Goal: Information Seeking & Learning: Learn about a topic

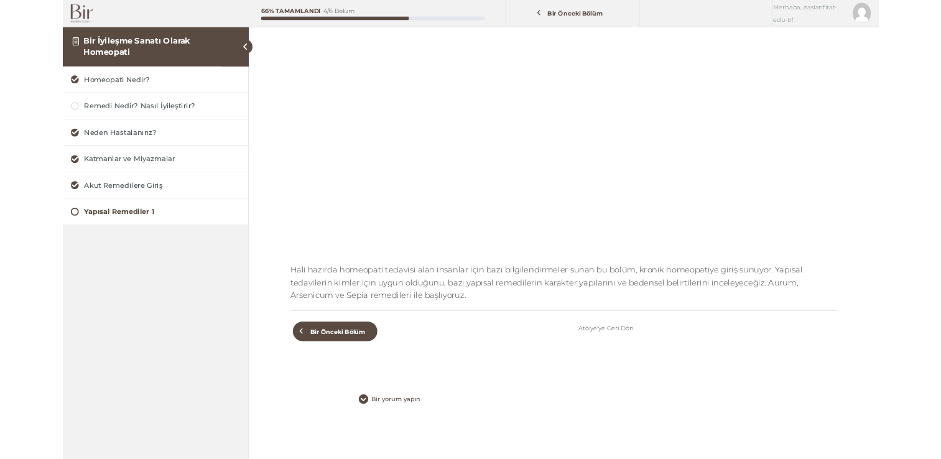
scroll to position [246, 0]
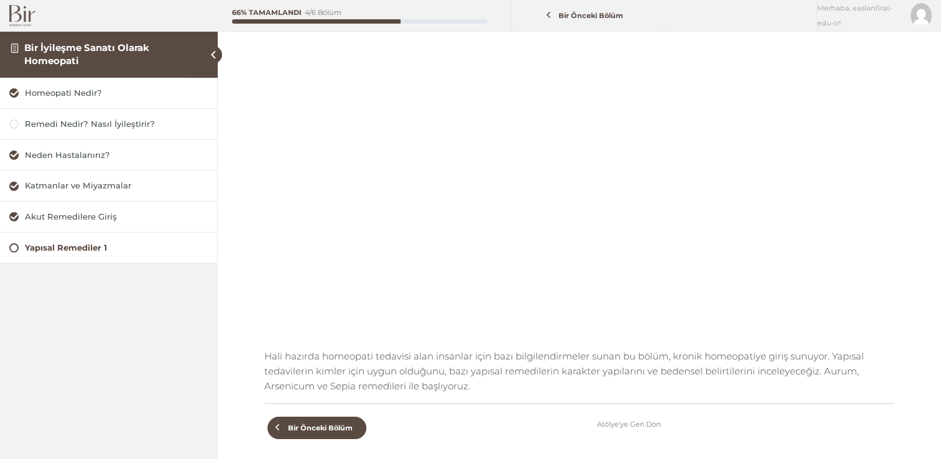
scroll to position [122, 0]
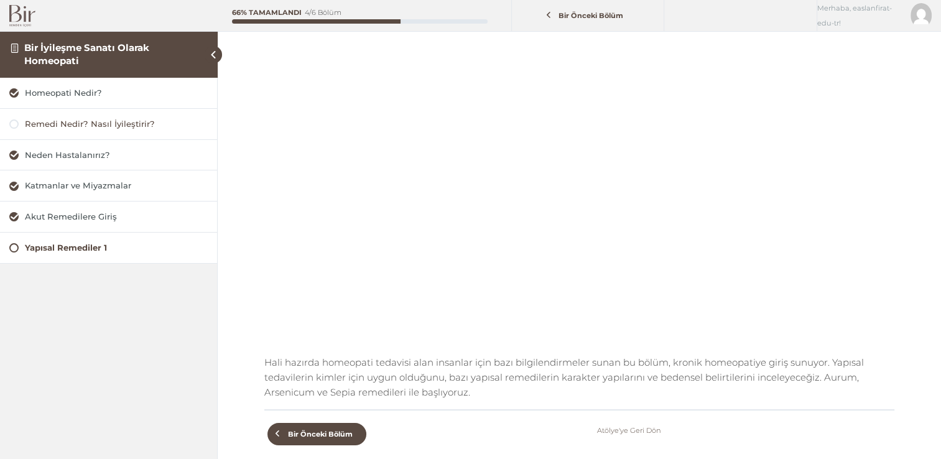
click at [72, 128] on div "Remedi Nedir? Nasıl İyileştirir?" at bounding box center [116, 124] width 183 height 12
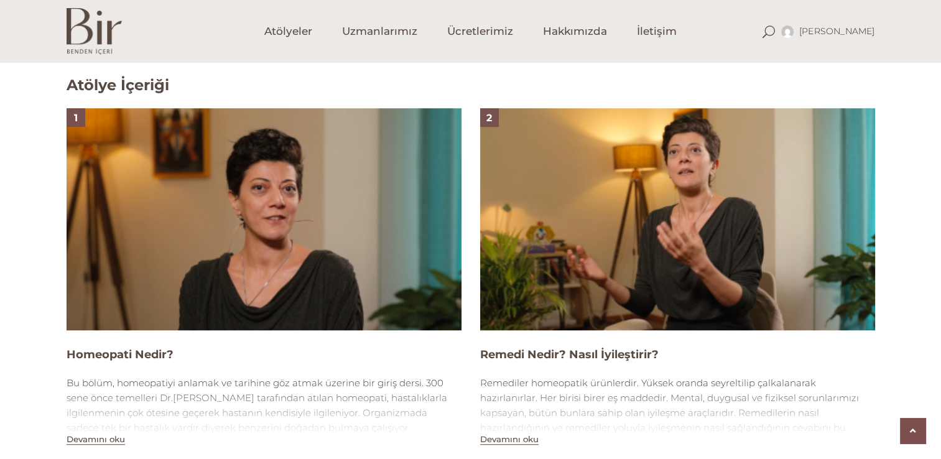
scroll to position [809, 0]
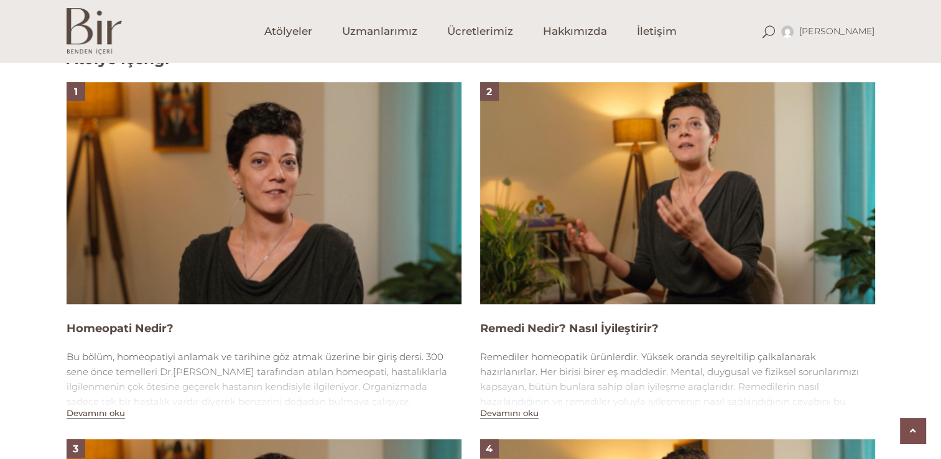
click at [556, 251] on img at bounding box center [677, 193] width 395 height 222
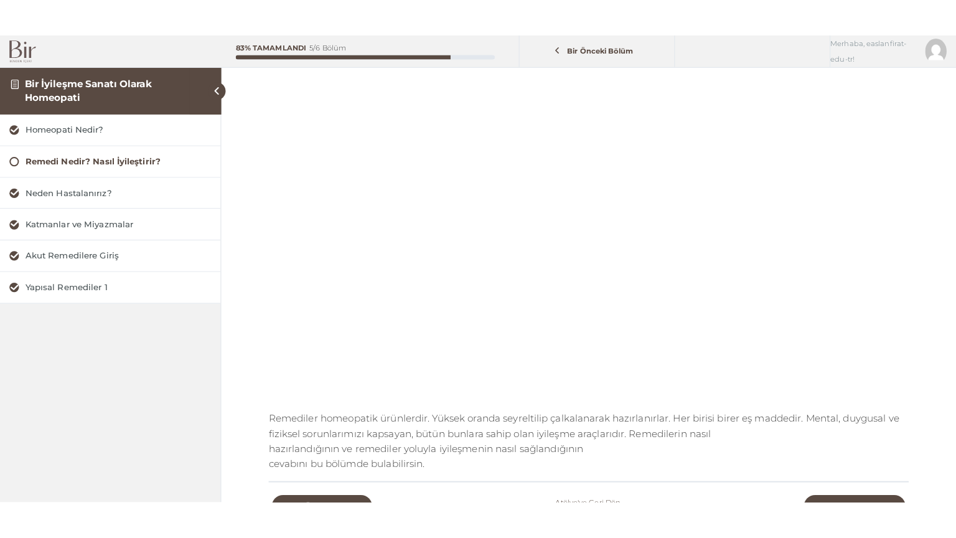
scroll to position [187, 0]
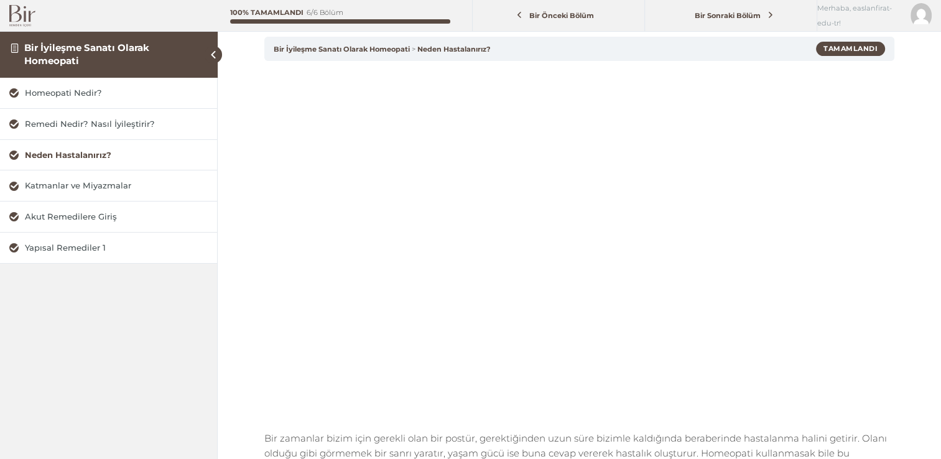
scroll to position [124, 0]
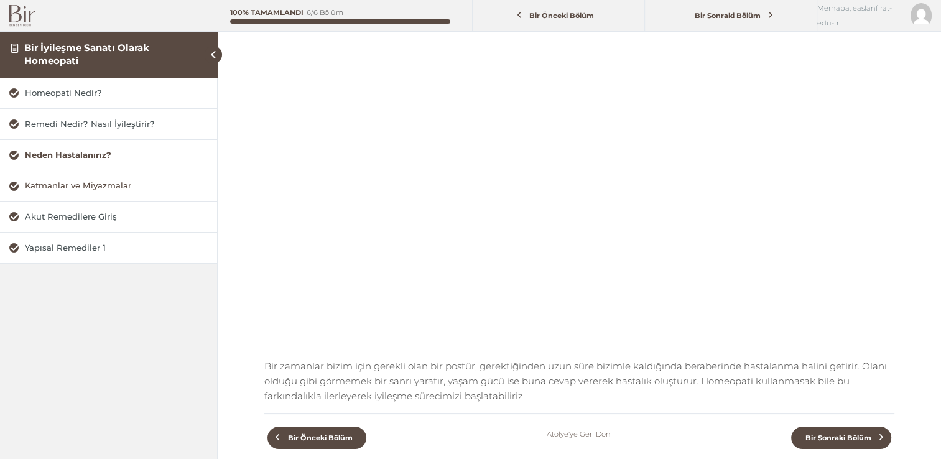
click at [105, 190] on div "Katmanlar ve Miyazmalar" at bounding box center [116, 186] width 183 height 12
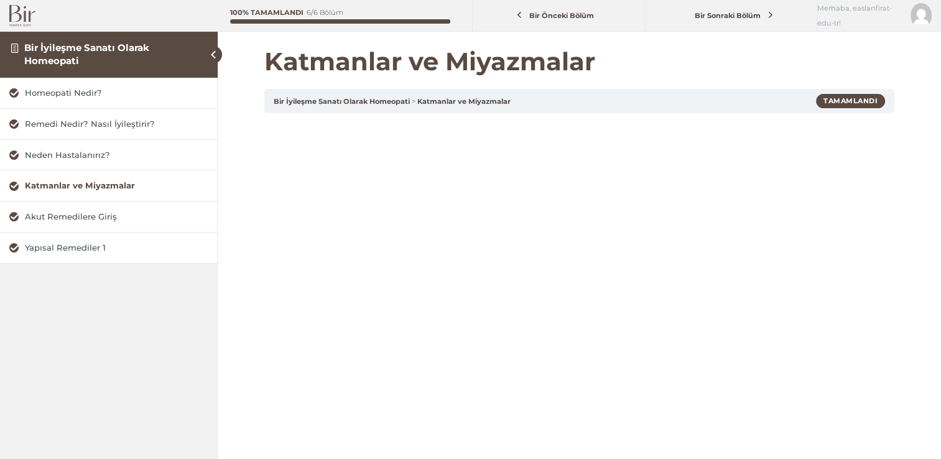
click at [22, 15] on img at bounding box center [22, 16] width 26 height 22
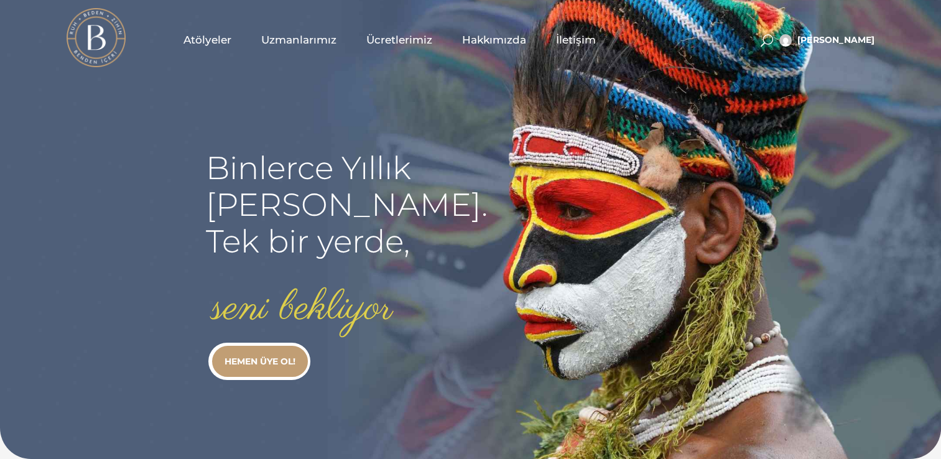
click at [773, 40] on span at bounding box center [767, 40] width 12 height 12
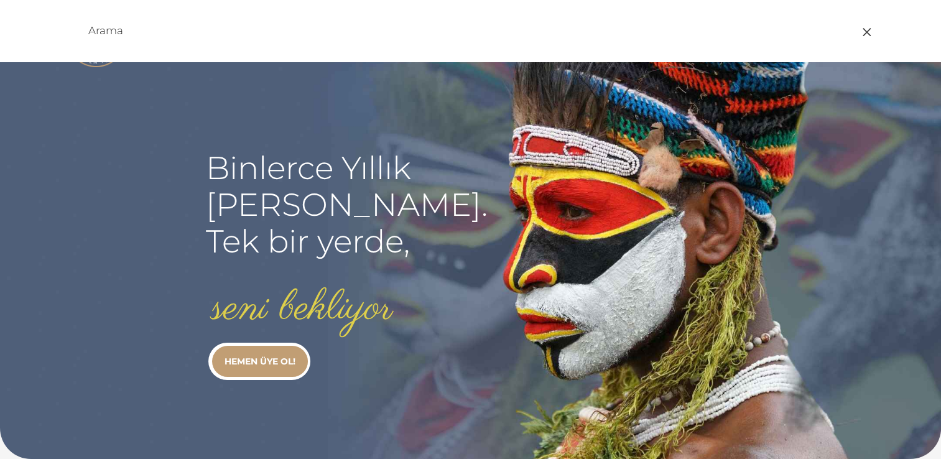
click at [450, 360] on rs-slide "Binlerce Yıllık kadim bilgi. Tek bir yerde, seni bekliyor HEMEN ÜYE OL!" at bounding box center [470, 229] width 941 height 459
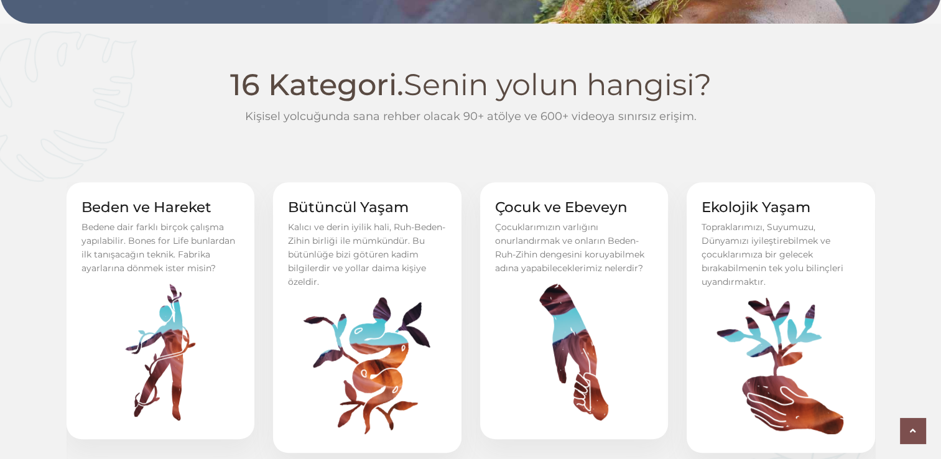
scroll to position [560, 0]
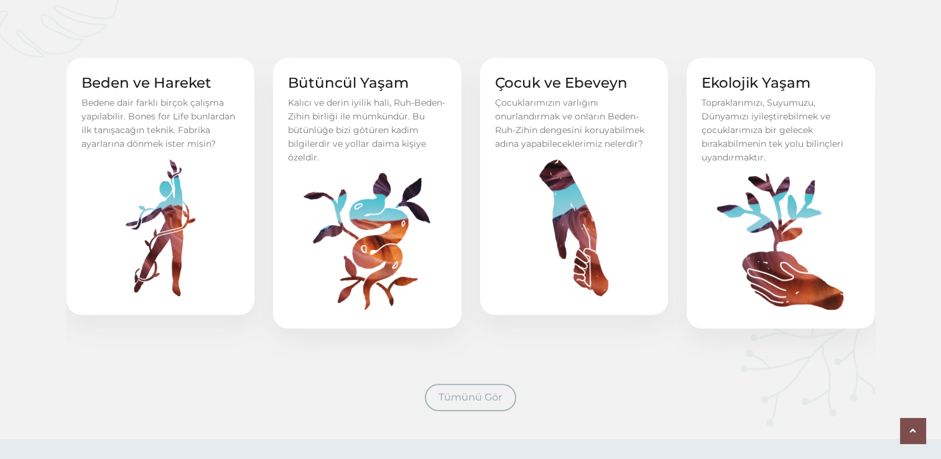
click at [465, 396] on span "Tümünü Gör" at bounding box center [471, 397] width 64 height 12
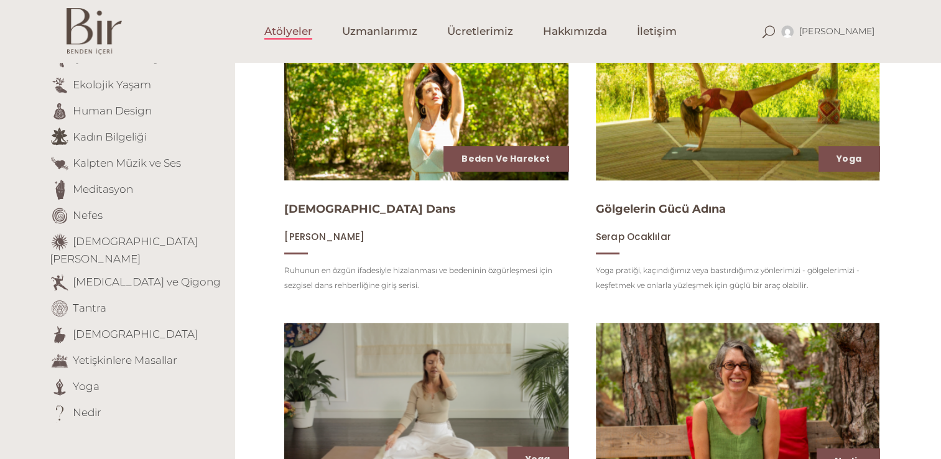
scroll to position [187, 0]
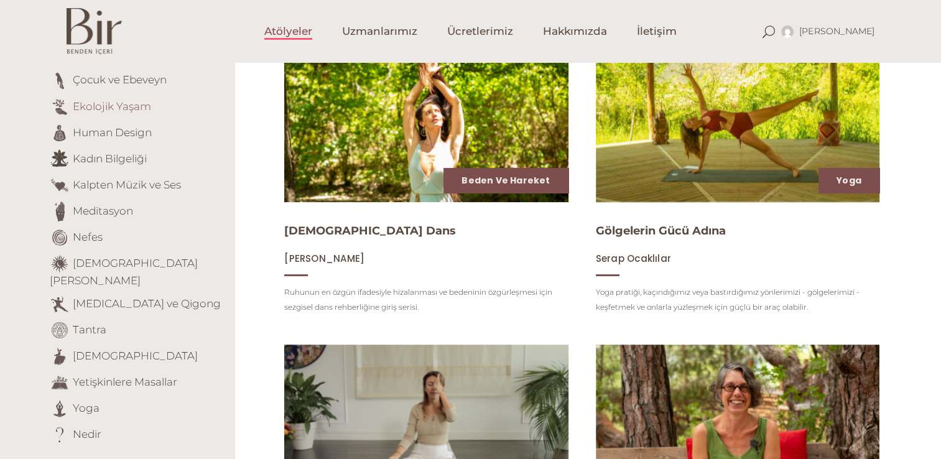
click at [100, 103] on link "Ekolojik Yaşam" at bounding box center [112, 106] width 78 height 12
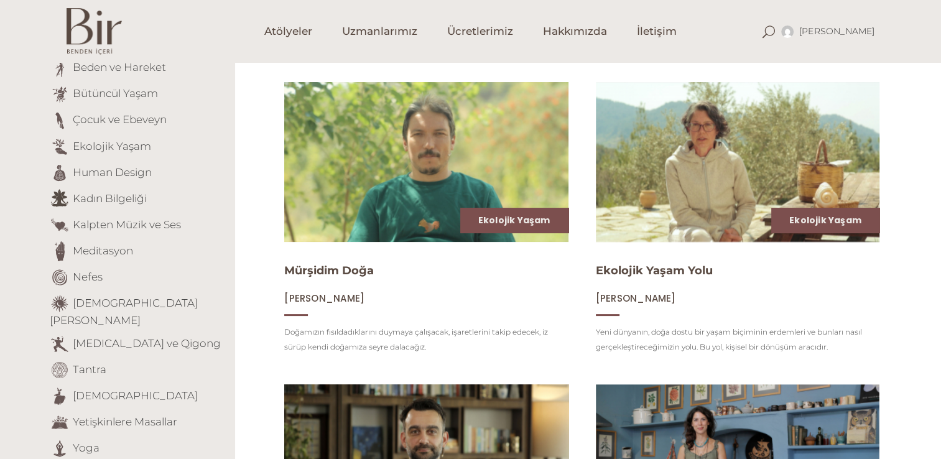
scroll to position [124, 0]
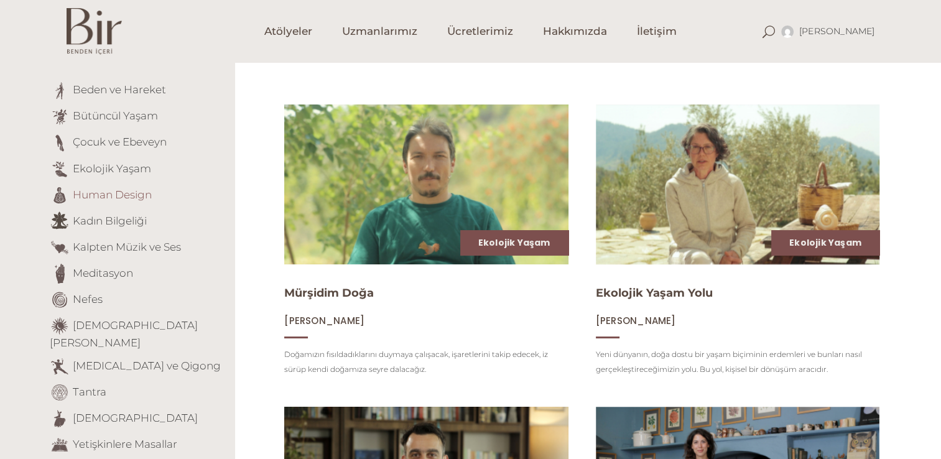
click at [103, 195] on link "Human Design" at bounding box center [112, 194] width 79 height 12
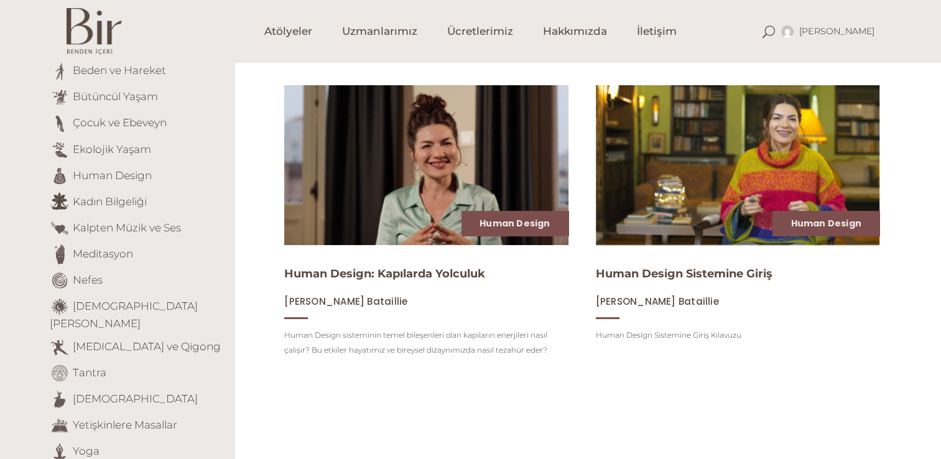
scroll to position [124, 0]
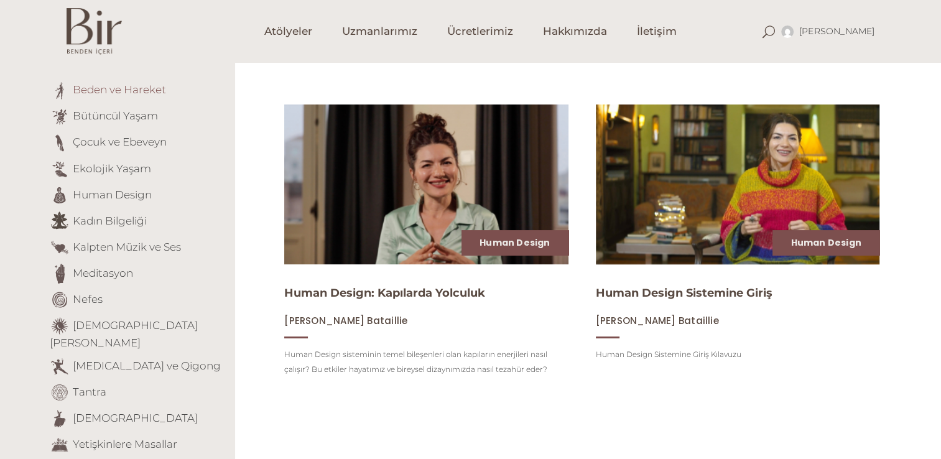
click at [124, 88] on link "Beden ve Hareket" at bounding box center [119, 89] width 93 height 12
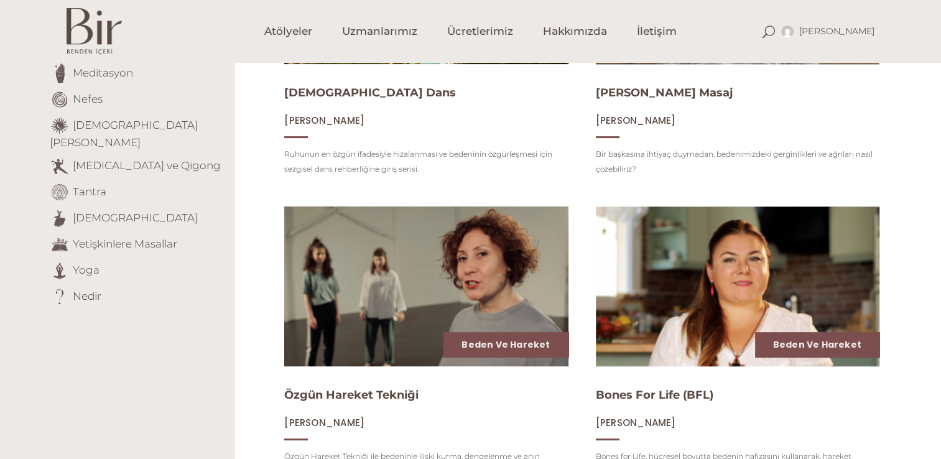
scroll to position [311, 0]
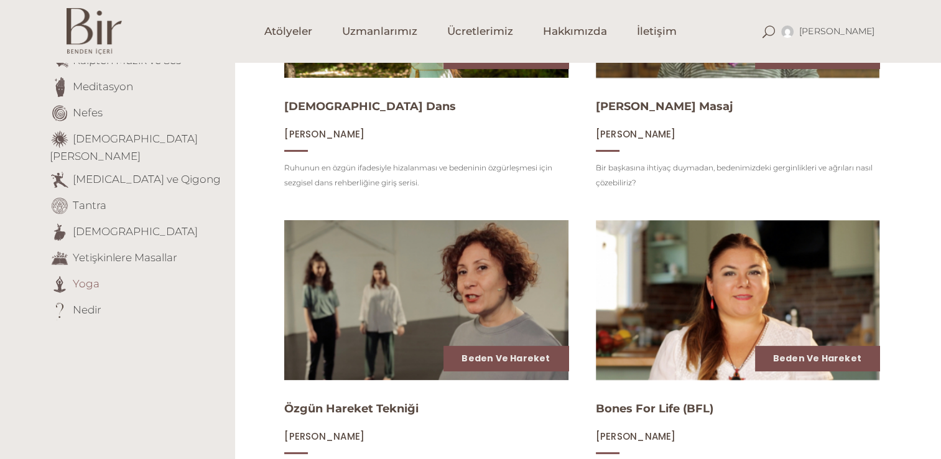
click at [85, 277] on link "Yoga" at bounding box center [86, 283] width 27 height 12
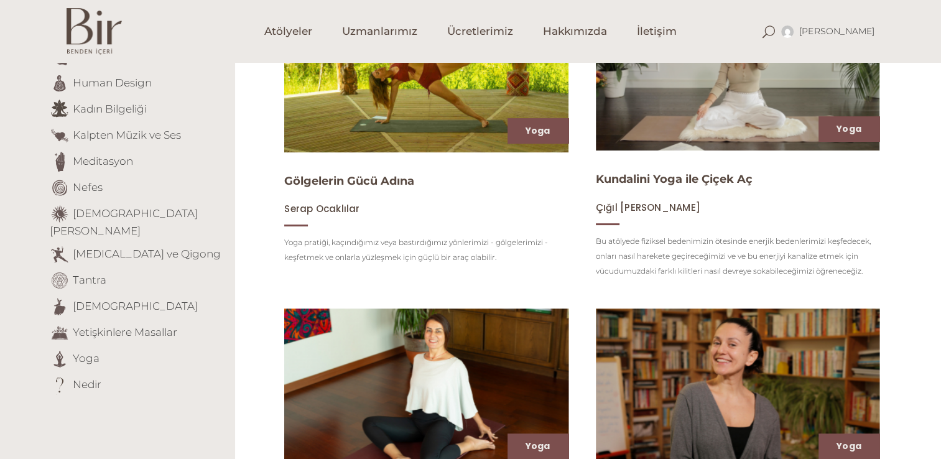
scroll to position [187, 0]
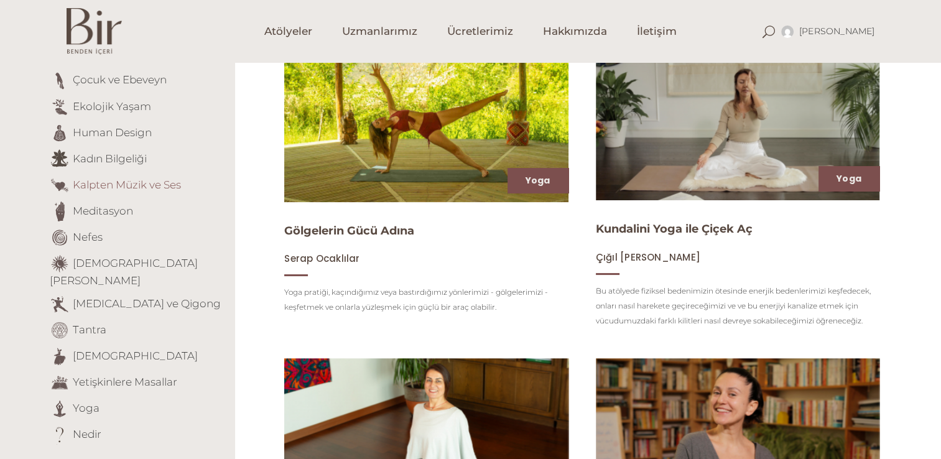
click at [140, 188] on link "Kalpten Müzik ve Ses" at bounding box center [127, 184] width 108 height 12
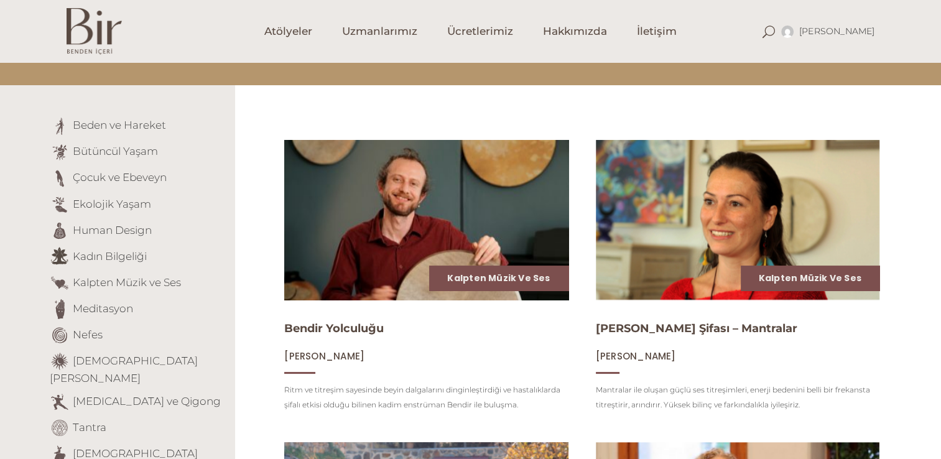
scroll to position [62, 0]
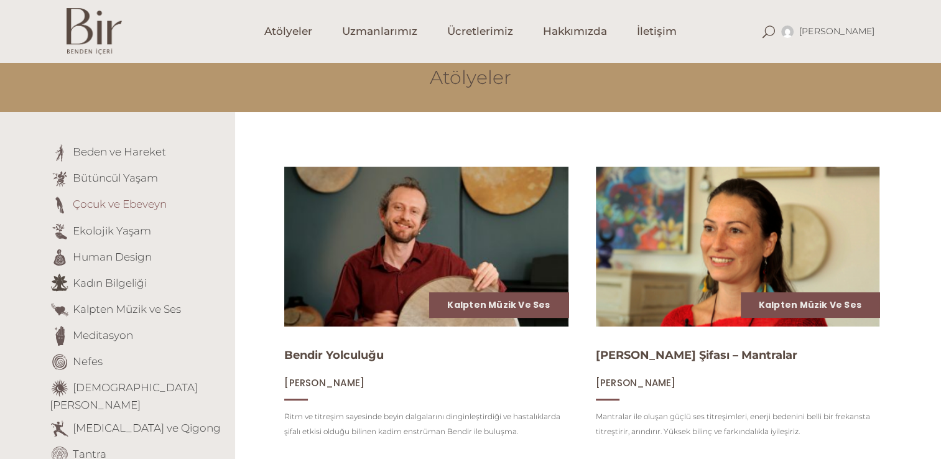
click at [122, 204] on link "Çocuk ve Ebeveyn" at bounding box center [120, 204] width 94 height 12
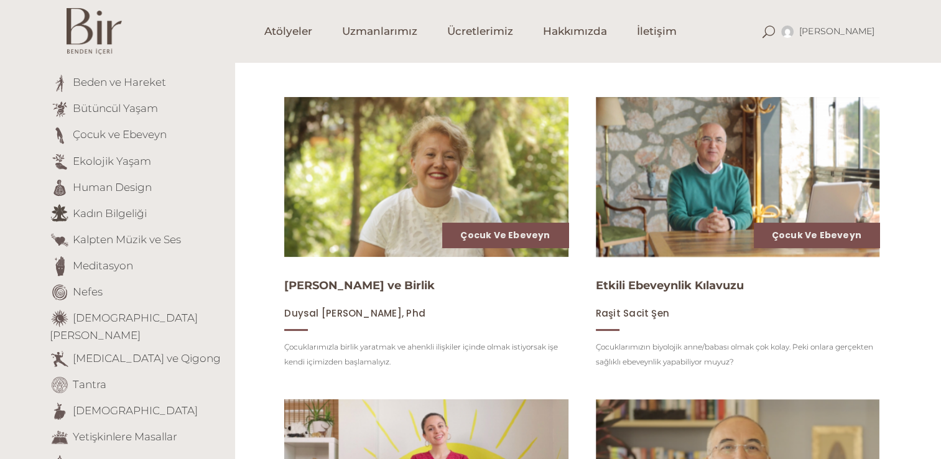
scroll to position [62, 0]
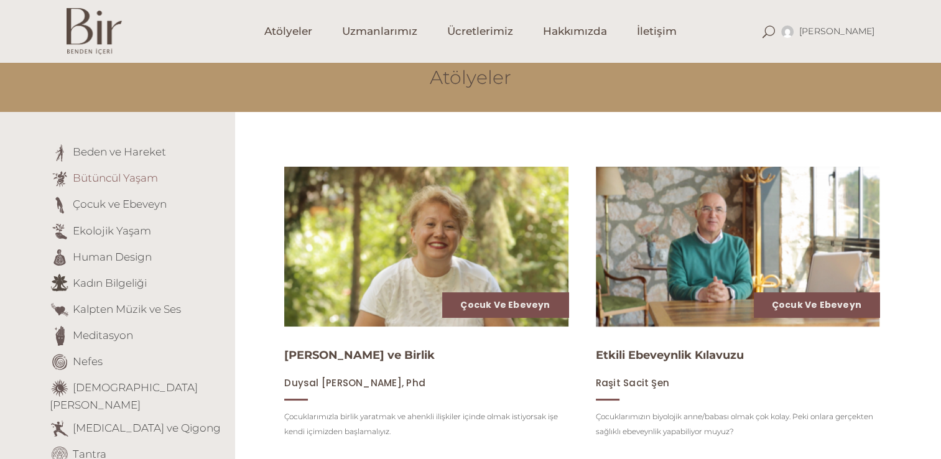
click at [107, 180] on link "Bütüncül Yaşam" at bounding box center [115, 178] width 85 height 12
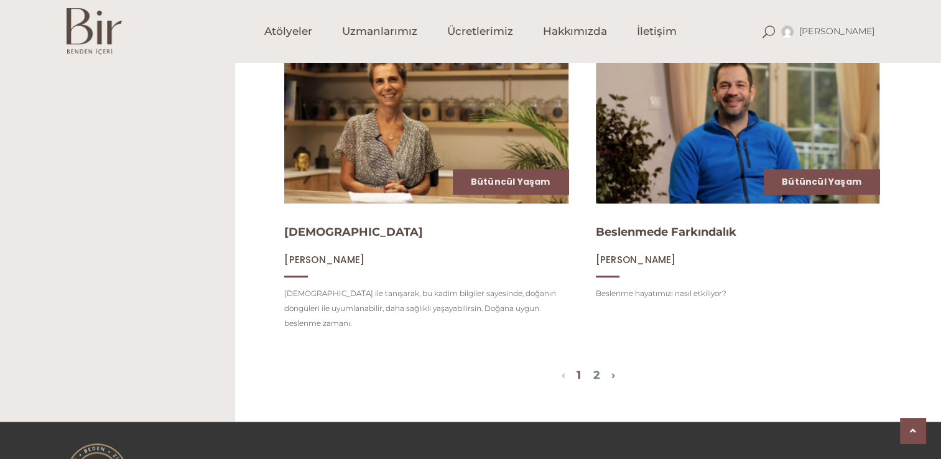
scroll to position [1431, 0]
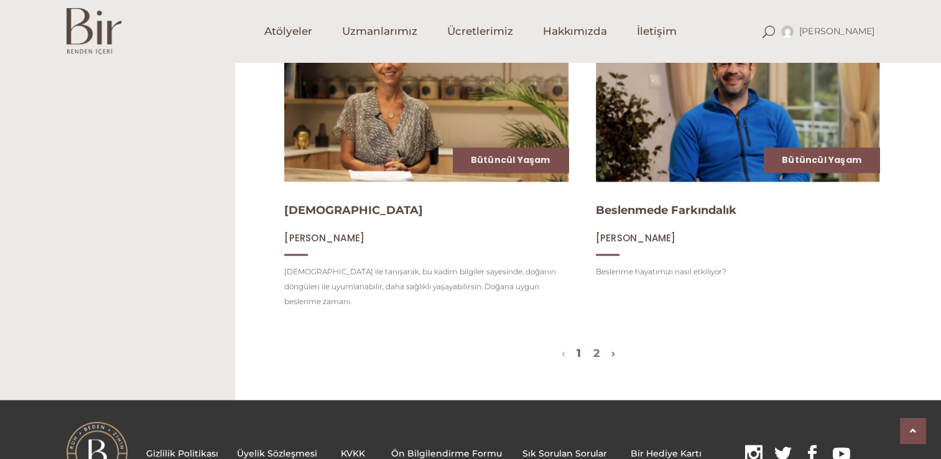
click at [603, 347] on span "1 2" at bounding box center [589, 354] width 46 height 15
click at [600, 347] on link "2" at bounding box center [597, 354] width 7 height 14
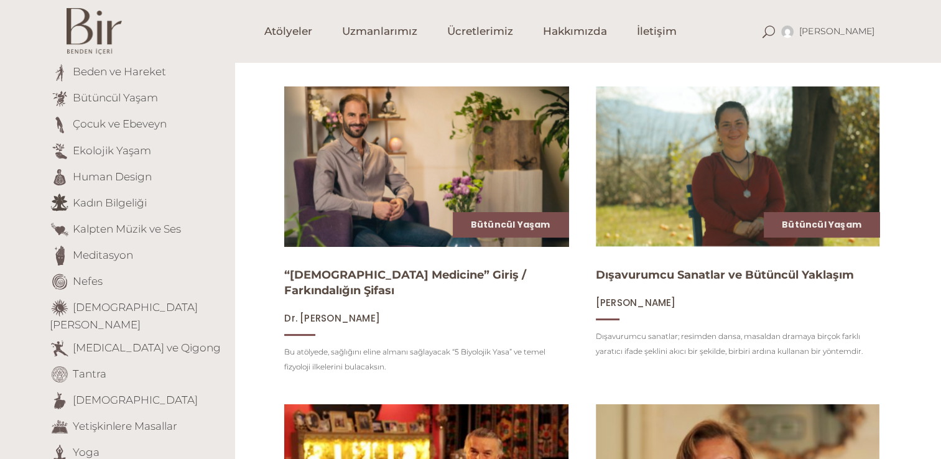
scroll to position [134, 0]
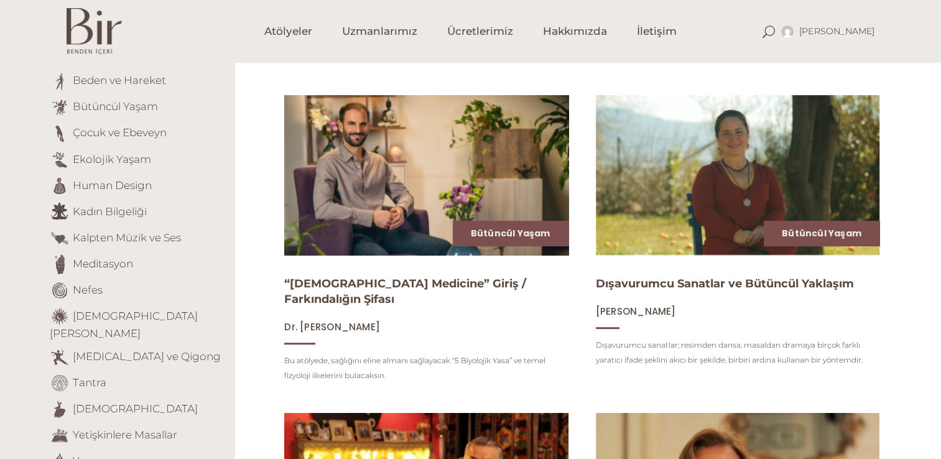
click at [409, 162] on img at bounding box center [426, 175] width 292 height 164
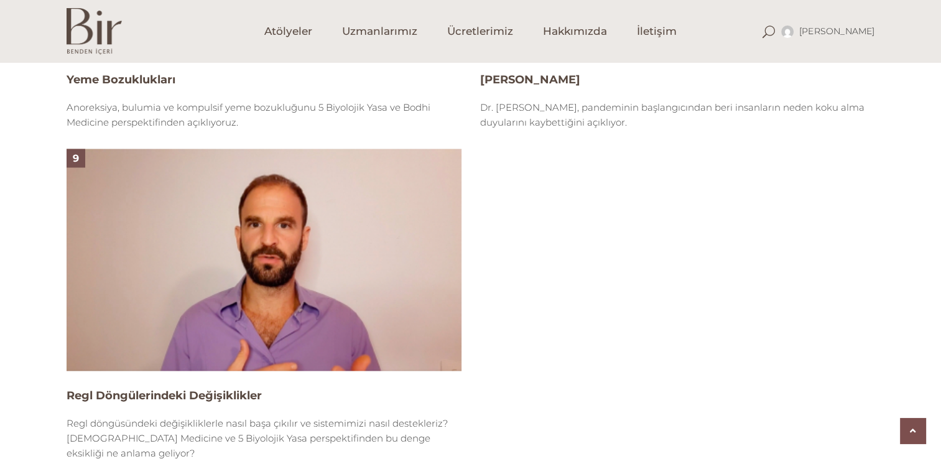
scroll to position [2178, 0]
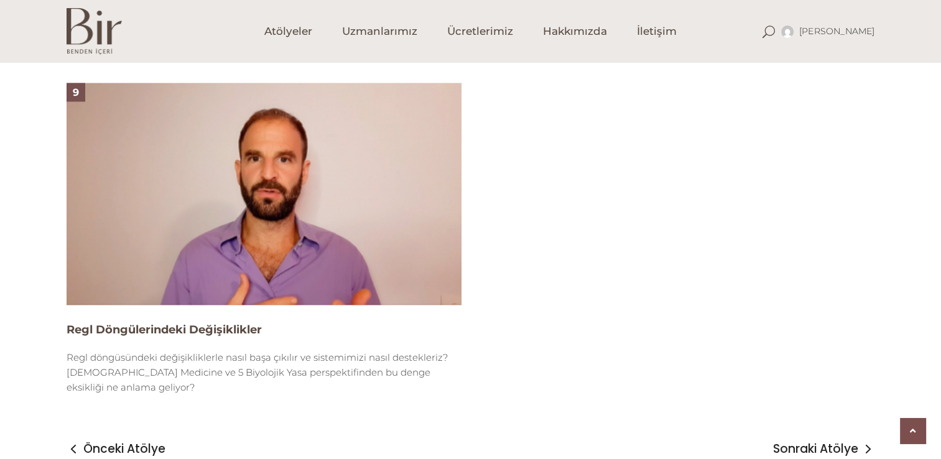
click at [208, 270] on img at bounding box center [264, 194] width 395 height 222
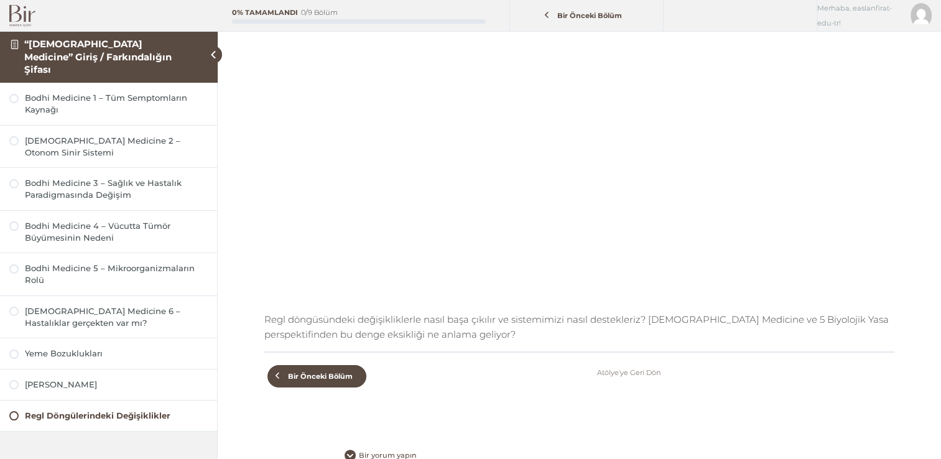
scroll to position [238, 0]
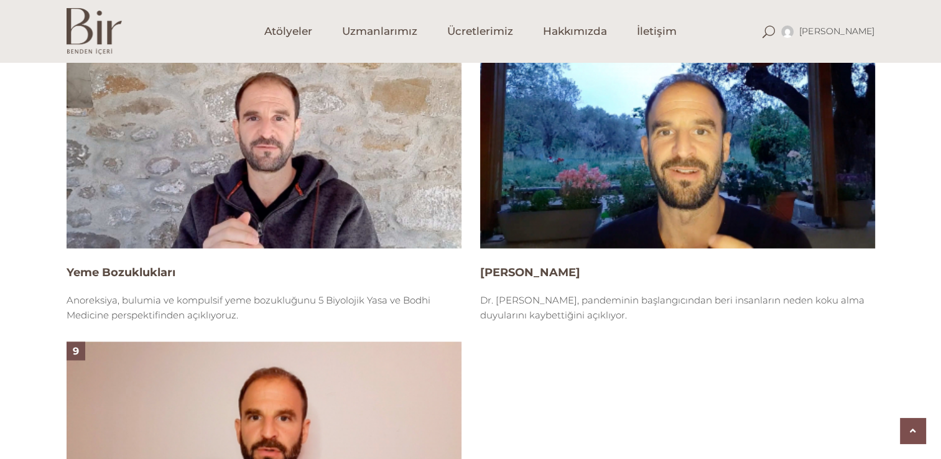
scroll to position [1929, 0]
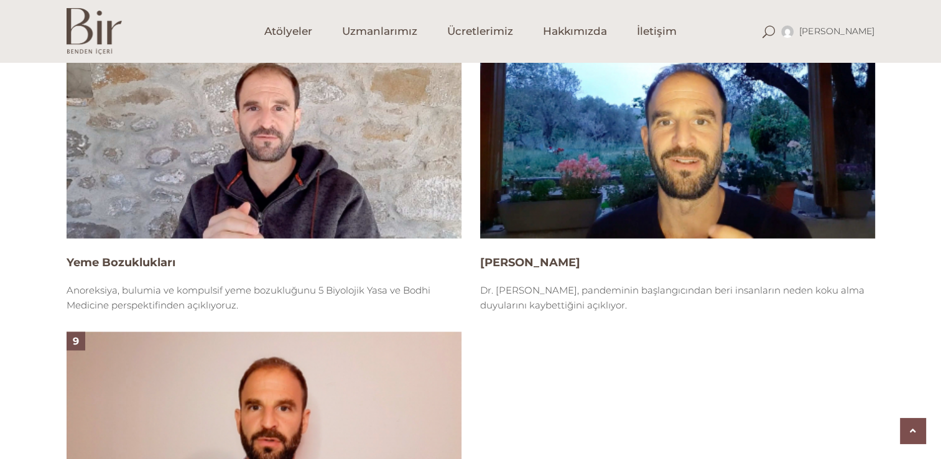
click at [323, 174] on img at bounding box center [264, 127] width 395 height 222
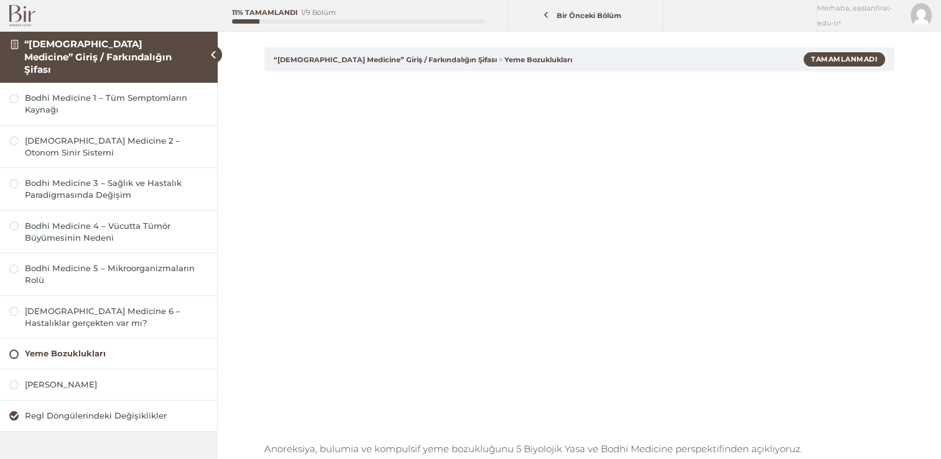
scroll to position [62, 0]
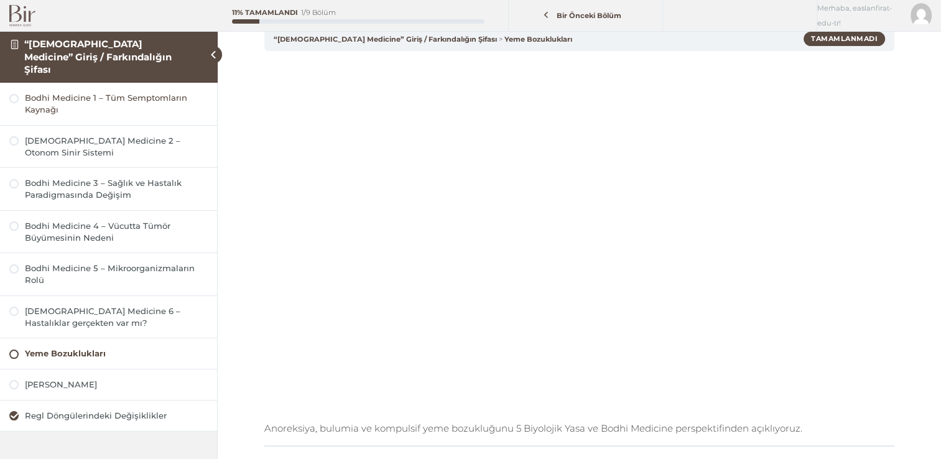
click at [158, 92] on div "Bodhi Medicine 1 – Tüm Semptomların Kaynağı" at bounding box center [116, 104] width 183 height 24
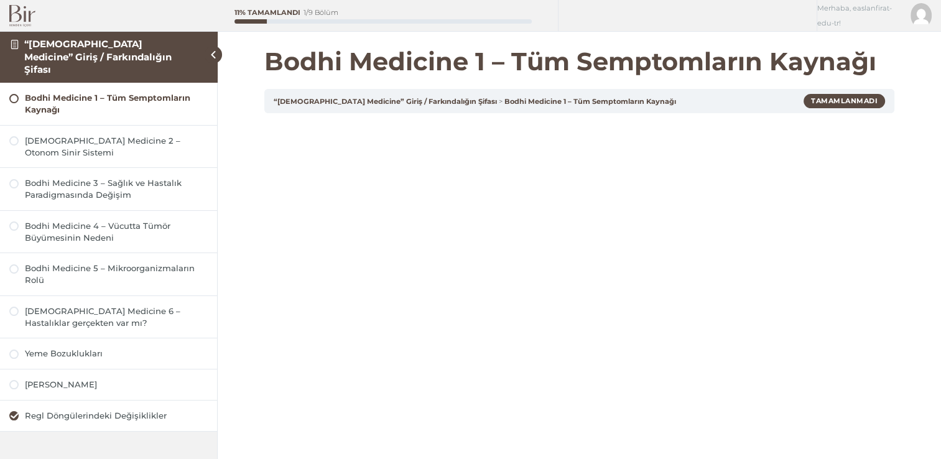
scroll to position [124, 0]
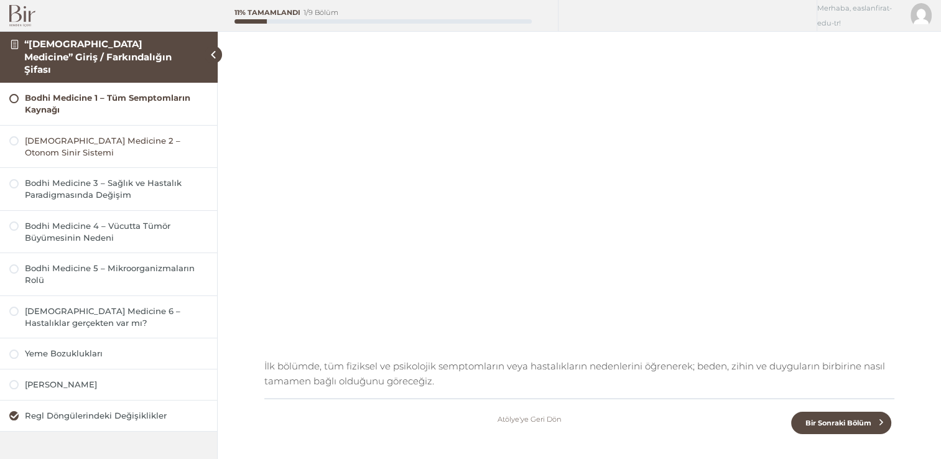
click at [147, 136] on div "[DEMOGRAPHIC_DATA] Medicine 2 – Otonom Sinir Sistemi" at bounding box center [116, 147] width 183 height 24
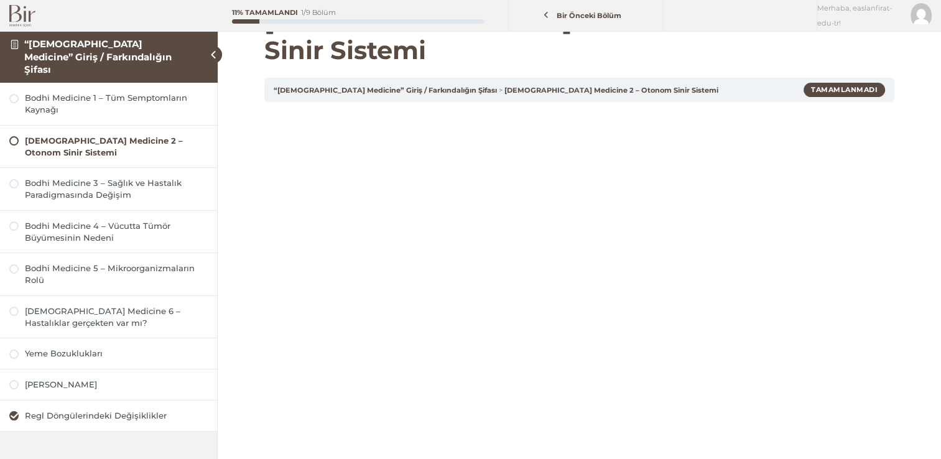
scroll to position [62, 0]
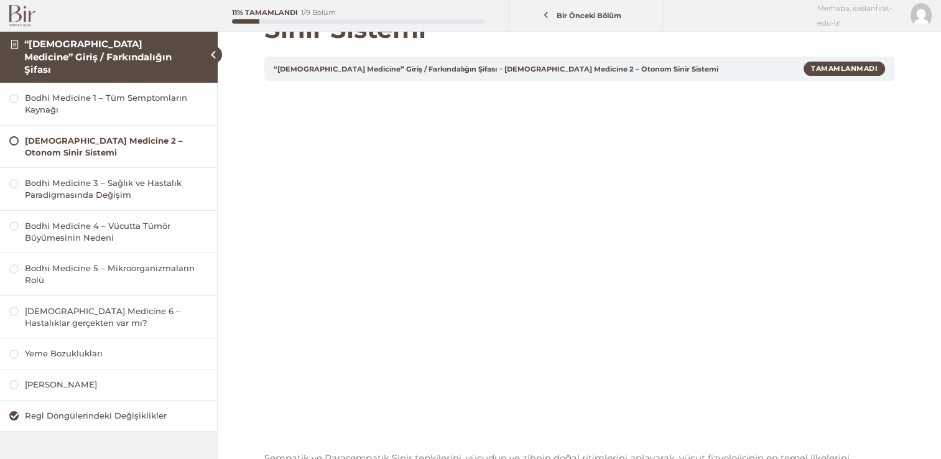
click at [92, 177] on div "Bodhi Medicine 3 – Sağlık ve Hastalık Paradigmasında Değişim" at bounding box center [116, 189] width 183 height 24
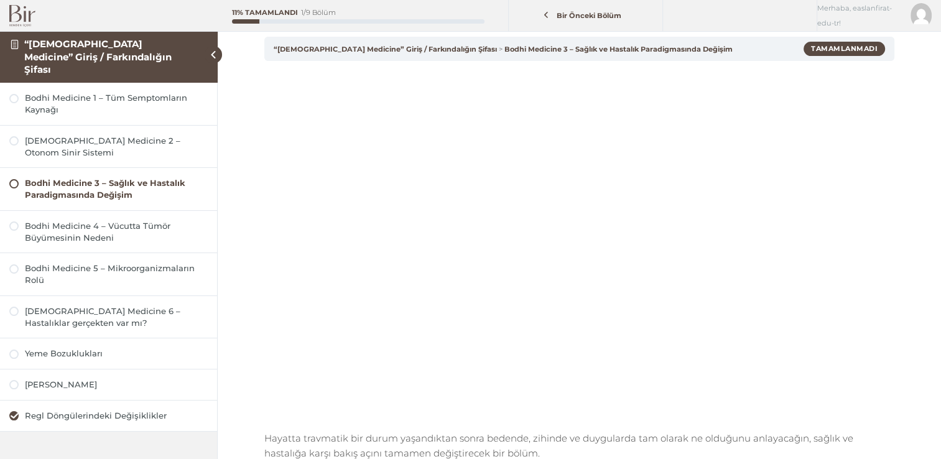
scroll to position [62, 0]
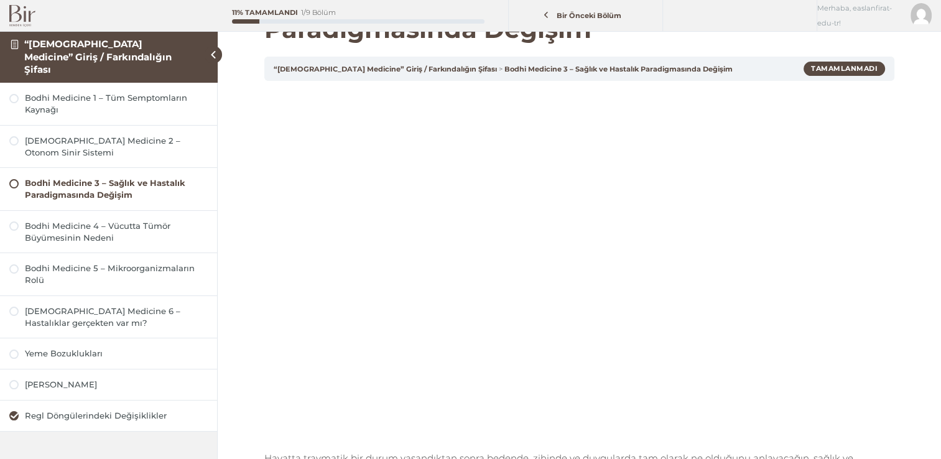
click at [21, 18] on img at bounding box center [22, 16] width 26 height 22
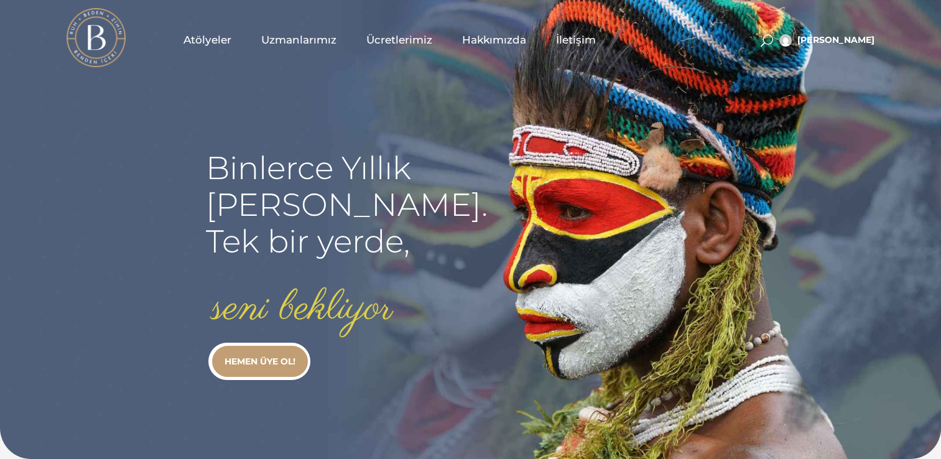
click at [220, 40] on span "Atölyeler" at bounding box center [208, 40] width 48 height 14
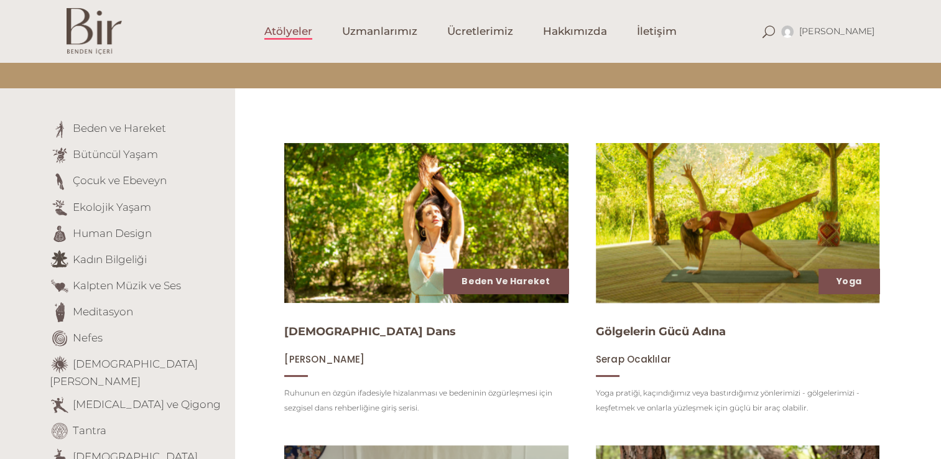
scroll to position [124, 0]
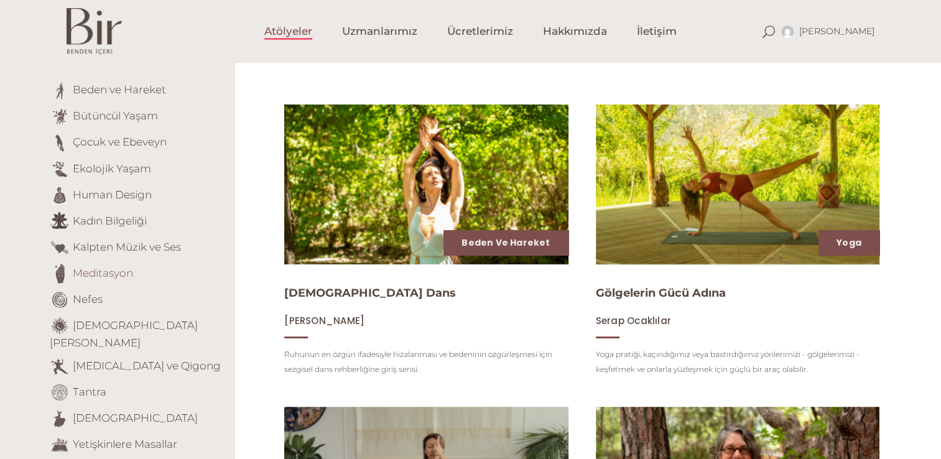
click at [102, 278] on link "Meditasyon" at bounding box center [103, 272] width 60 height 12
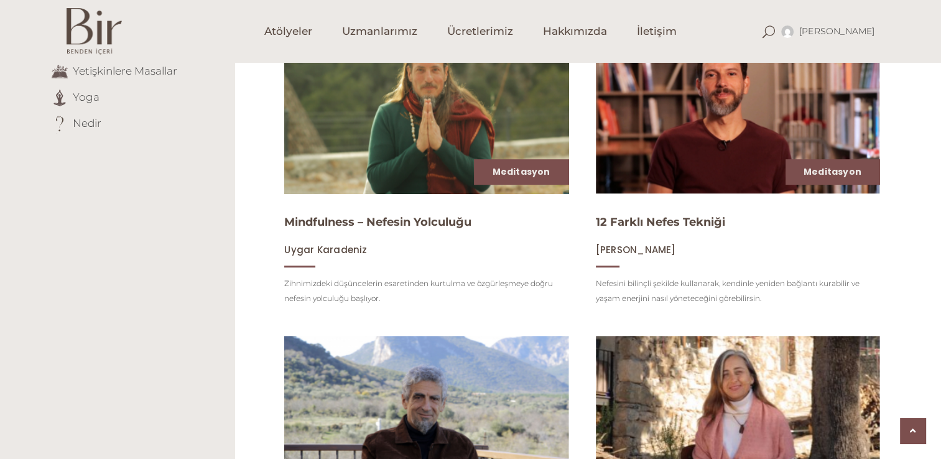
scroll to position [622, 0]
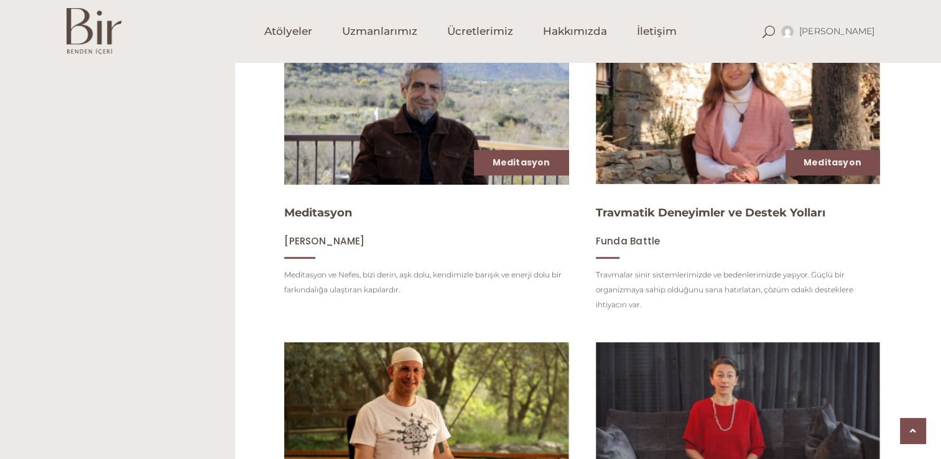
click at [525, 259] on div "Meditasyon Arham Koray Mincinozlu Meditasyon ve Nefes, bizi derin, aşk dolu, ke…" at bounding box center [426, 248] width 284 height 98
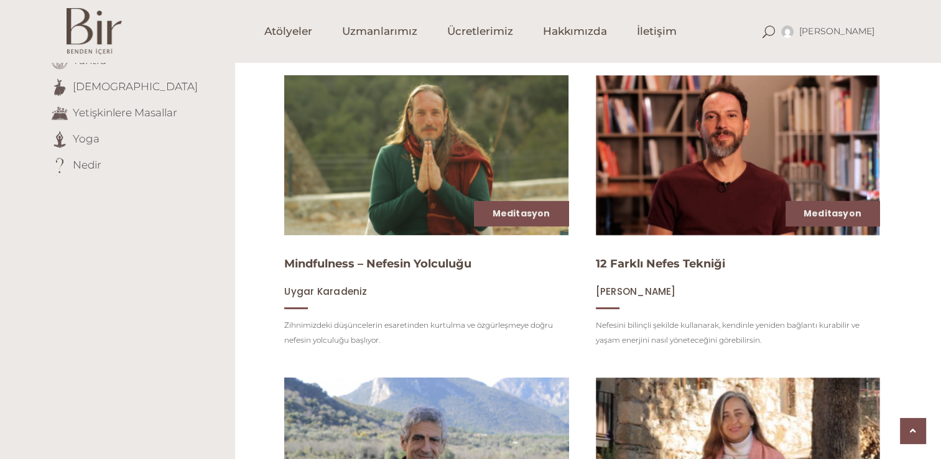
scroll to position [452, 0]
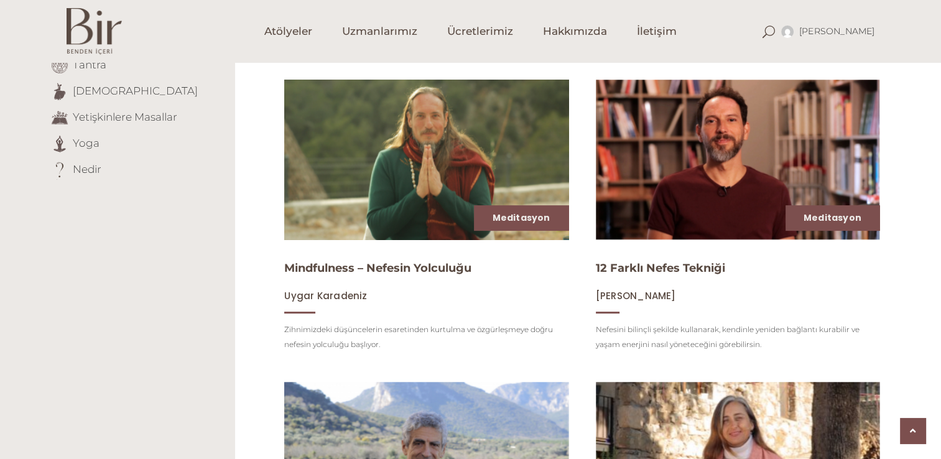
click at [319, 180] on img at bounding box center [426, 159] width 292 height 164
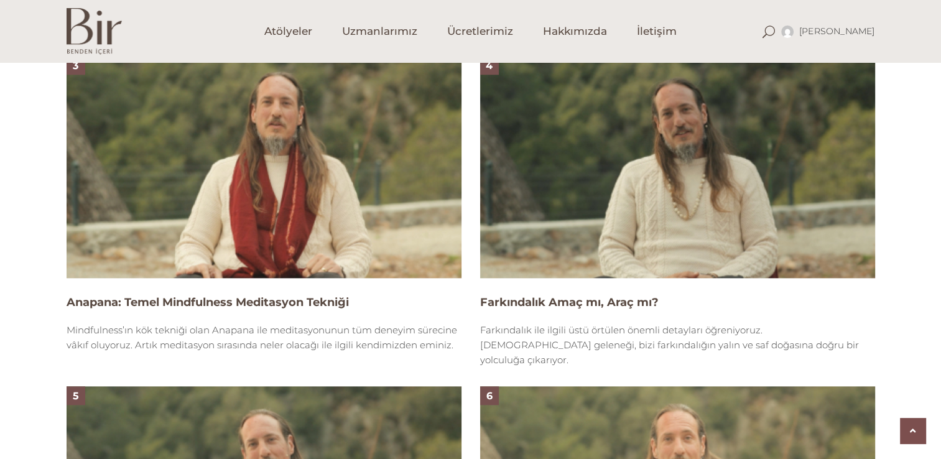
scroll to position [1245, 0]
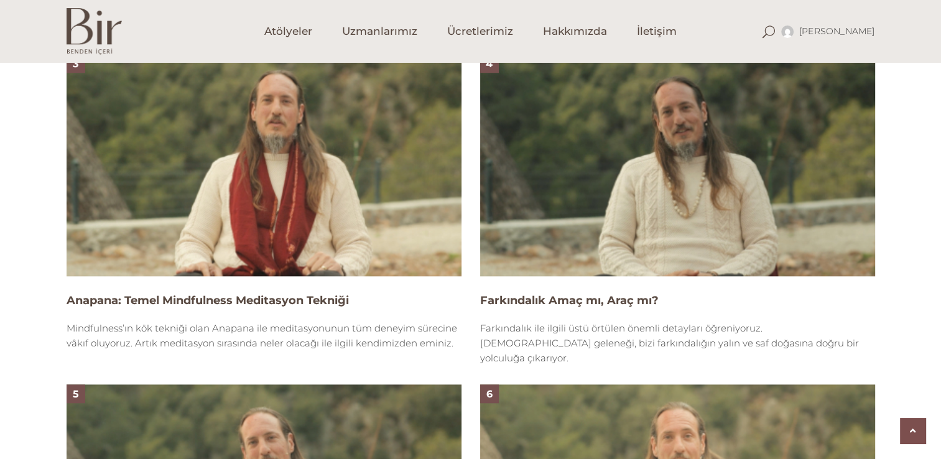
click at [285, 216] on img at bounding box center [264, 165] width 395 height 222
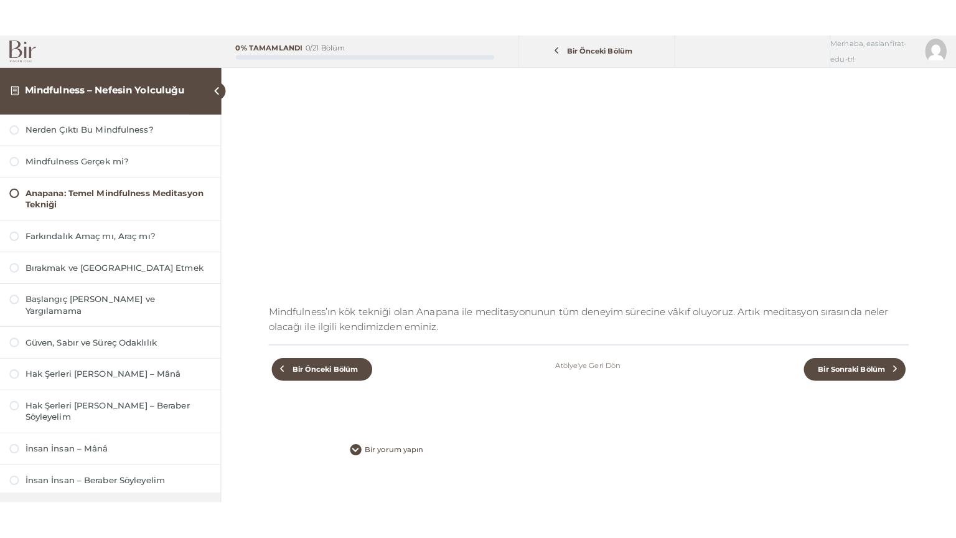
scroll to position [166, 0]
